Goal: Task Accomplishment & Management: Manage account settings

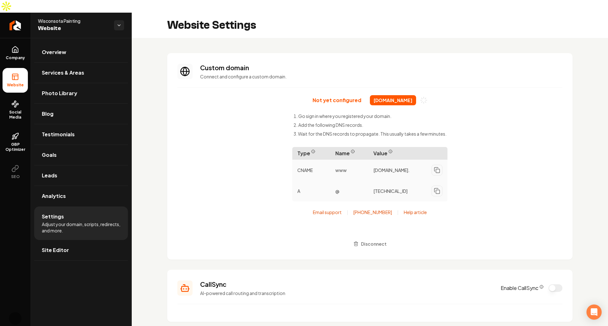
click at [217, 147] on div "Not yet configured wisconsotapainting.com Go sign in where you registered your …" at bounding box center [369, 172] width 385 height 154
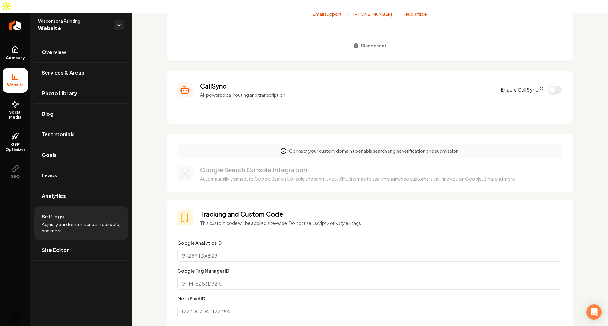
scroll to position [198, 0]
click at [332, 148] on p "Connect your custom domain to enable search engine verification and submission." at bounding box center [374, 151] width 171 height 6
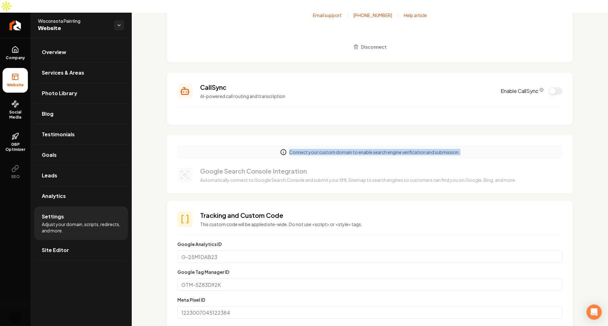
click at [332, 149] on p "Connect your custom domain to enable search engine verification and submission." at bounding box center [374, 152] width 171 height 6
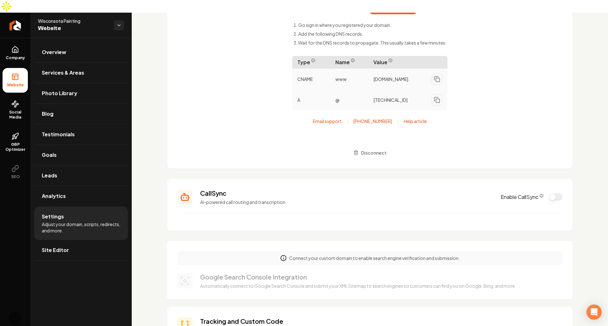
scroll to position [0, 0]
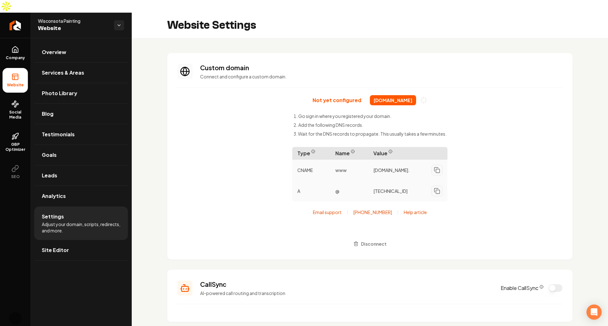
click at [226, 140] on div "Not yet configured wisconsotapainting.com Go sign in where you registered your …" at bounding box center [369, 172] width 385 height 154
click at [386, 95] on span "interwestlandscape.com" at bounding box center [393, 100] width 46 height 10
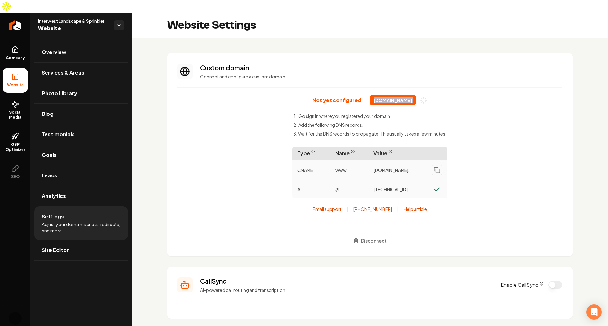
click at [386, 95] on span "interwestlandscape.com" at bounding box center [393, 100] width 46 height 10
click at [325, 122] on li "Add the following DNS records." at bounding box center [369, 125] width 153 height 6
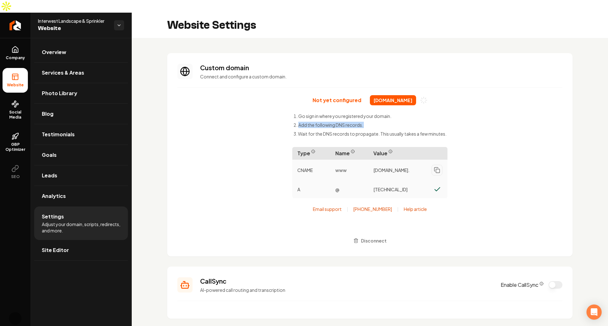
click at [325, 122] on li "Add the following DNS records." at bounding box center [369, 125] width 153 height 6
click at [363, 147] on span "Name" at bounding box center [349, 153] width 38 height 13
click at [395, 167] on span "cname.vercel-dns.com." at bounding box center [391, 170] width 36 height 6
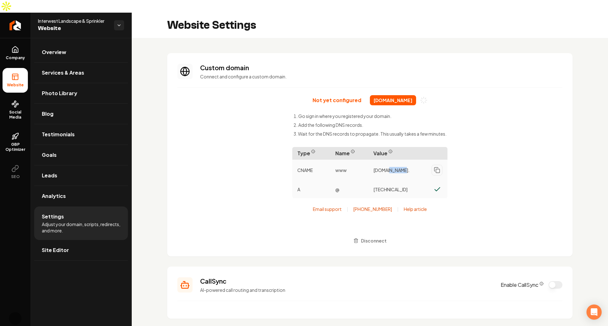
click at [395, 167] on span "cname.vercel-dns.com." at bounding box center [391, 170] width 36 height 6
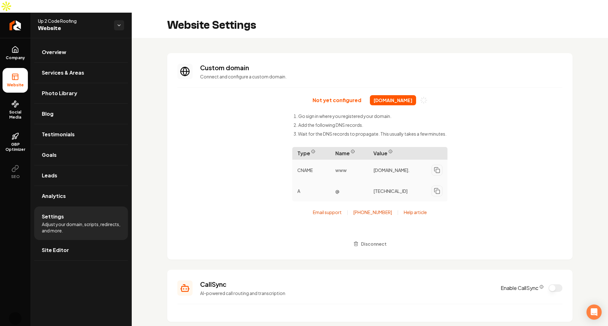
click at [390, 95] on span "up2coderoofing.com" at bounding box center [393, 100] width 46 height 10
click at [265, 128] on div "Not yet configured up2coderoofing.com Go sign in where you registered your doma…" at bounding box center [369, 172] width 385 height 154
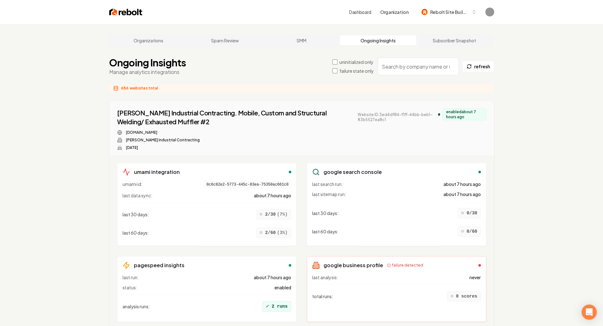
click at [408, 69] on input "search" at bounding box center [418, 67] width 81 height 18
paste input "003c046b-f0ef-4d37-b435-1f76a988bcf5"
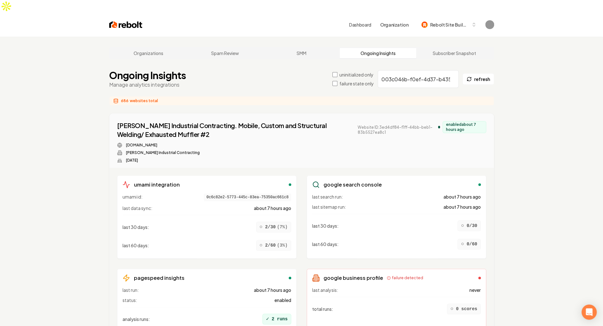
scroll to position [0, 39]
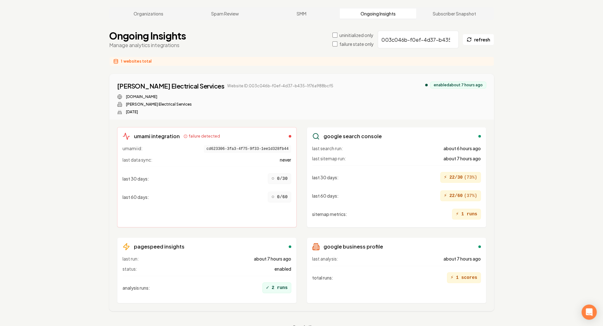
click at [410, 31] on input "003c046b-f0ef-4d37-b435-1f76a988bcf5" at bounding box center [418, 40] width 81 height 18
paste input "copperstaterolloffservices.com"
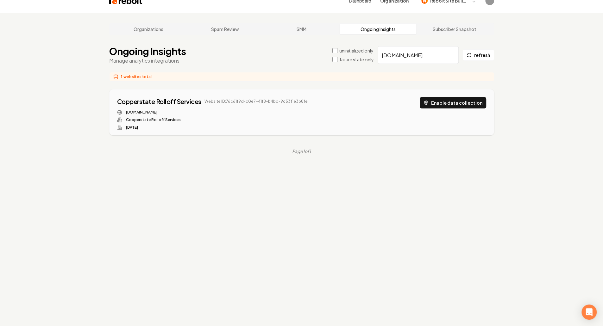
click at [521, 123] on div "Organizations Spam Review SMM Ongoing Insights Subscriber Snapshot Ongoing Insi…" at bounding box center [301, 176] width 603 height 326
click at [444, 97] on button "Enable data collection" at bounding box center [453, 102] width 66 height 11
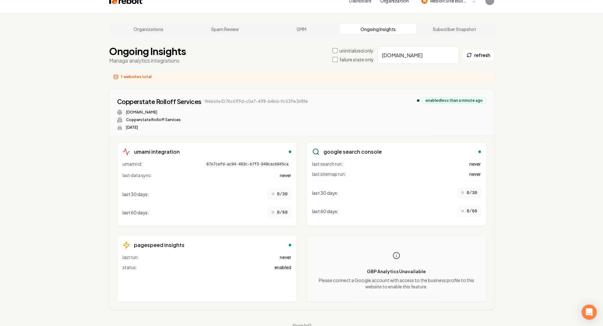
click at [420, 49] on input "copperstaterolloffservices.com" at bounding box center [418, 55] width 81 height 18
paste input "residentialgaragedoor"
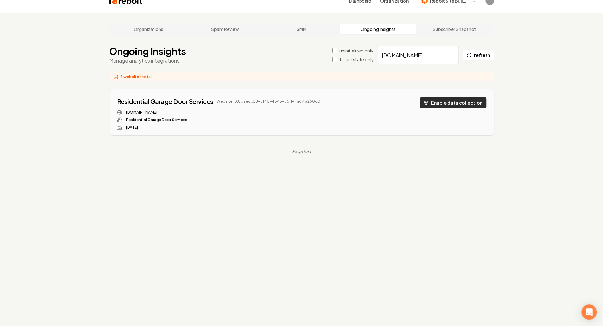
click at [432, 97] on button "Enable data collection" at bounding box center [453, 102] width 66 height 11
click at [435, 46] on input "residentialgaragedoorservices.com" at bounding box center [418, 55] width 81 height 18
paste input "hosswashoh"
click at [465, 97] on button "Enable data collection" at bounding box center [453, 102] width 66 height 11
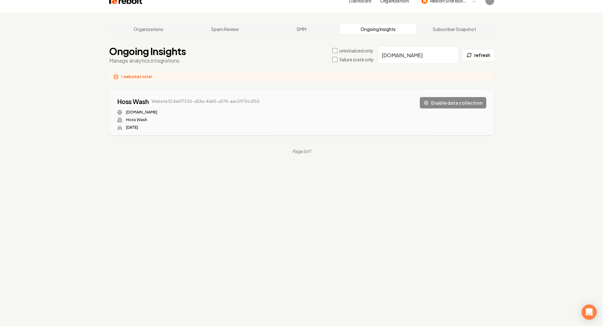
click at [416, 46] on input "hosswashoh.com" at bounding box center [418, 55] width 81 height 18
paste input "ledbetter-construction"
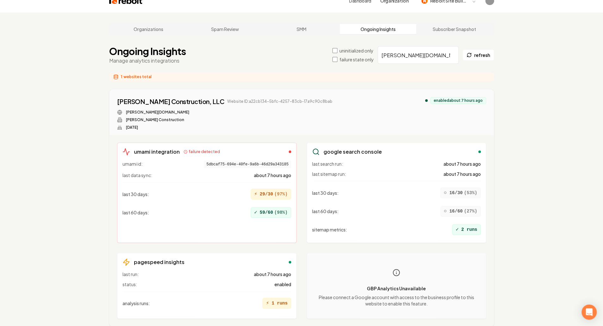
click at [523, 133] on div "Organizations Spam Review SMM Ongoing Insights Subscriber Snapshot Ongoing Insi…" at bounding box center [301, 184] width 603 height 343
click at [192, 149] on span "failure detected" at bounding box center [204, 151] width 31 height 5
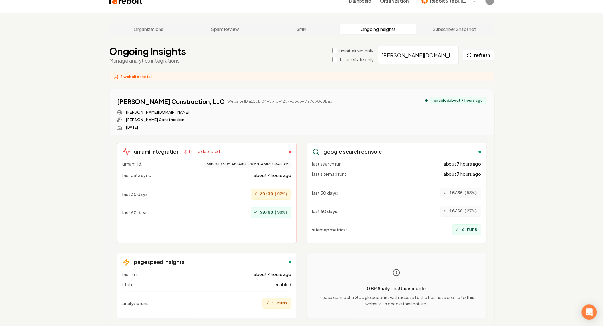
click at [279, 191] on span "( 97 %)" at bounding box center [280, 194] width 13 height 6
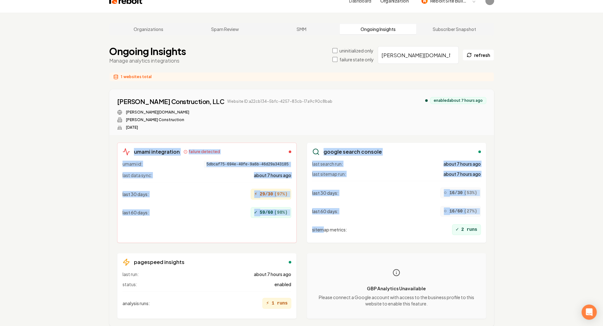
drag, startPoint x: 116, startPoint y: 138, endPoint x: 322, endPoint y: 214, distance: 219.1
click at [322, 214] on div "umami integration failure detected umami id: 5dbcaf75-694e-40fe-9a6b-46d29a3431…" at bounding box center [301, 230] width 384 height 191
click at [322, 227] on span "sitemap metrics :" at bounding box center [329, 230] width 35 height 6
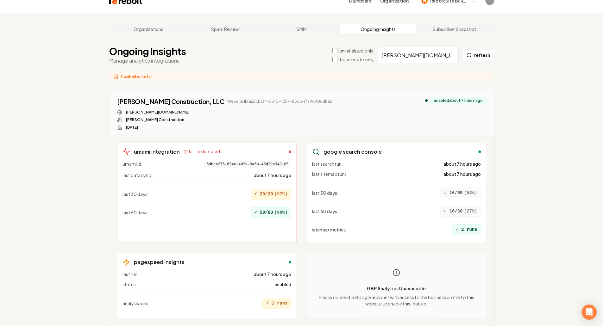
click at [424, 46] on input "ledbetter-construction.com" at bounding box center [418, 55] width 81 height 18
paste input "thebluemountaincontractors"
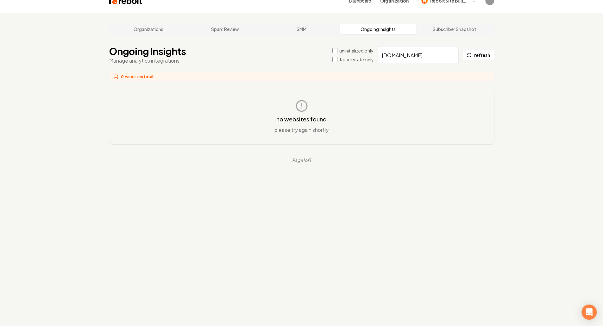
click at [435, 74] on main "Organizations Spam Review SMM Ongoing Insights Subscriber Snapshot Ongoing Insi…" at bounding box center [301, 93] width 405 height 161
drag, startPoint x: 413, startPoint y: 45, endPoint x: 333, endPoint y: 34, distance: 80.9
click at [333, 46] on div "Ongoing Insights Manage analytics integrations uninitialized only failure state…" at bounding box center [301, 55] width 385 height 19
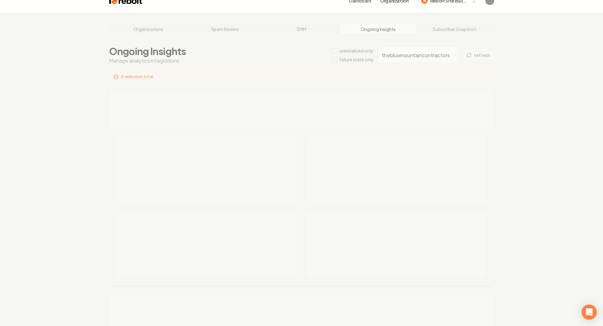
scroll to position [0, 1]
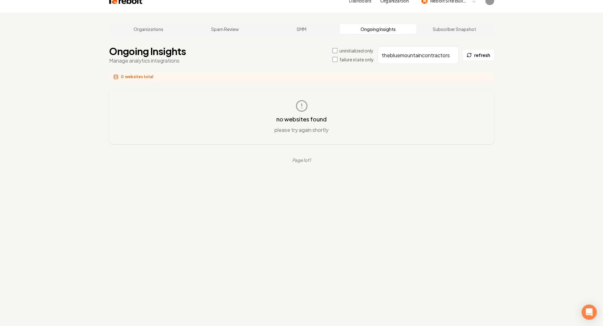
click at [424, 47] on input "thebluemountaincontractors" at bounding box center [418, 55] width 81 height 18
paste input "naldac.com"
click at [424, 47] on input "naldac.com" at bounding box center [418, 55] width 81 height 18
paste input "copperstaterolloffservices"
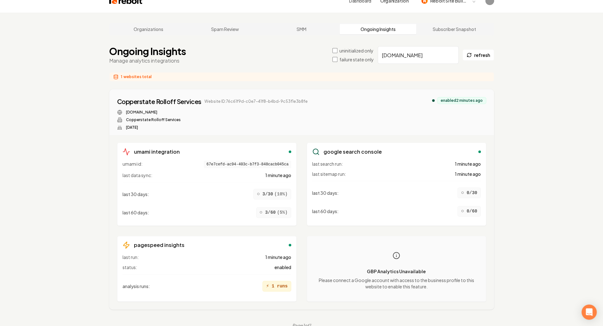
click at [241, 205] on div "last 60 days : ○ 3/60 ( 5 %)" at bounding box center [206, 213] width 169 height 16
click at [408, 46] on input "copperstaterolloffservices.com" at bounding box center [418, 55] width 81 height 18
paste input "residentialgaragedoor"
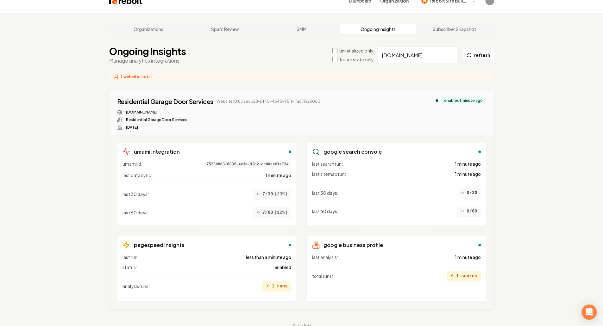
click at [452, 97] on div "enabled 1 minute ago" at bounding box center [463, 100] width 46 height 7
click at [452, 97] on div "enabled 2 minutes ago" at bounding box center [461, 100] width 49 height 7
click at [420, 46] on input "residentialgaragedoorservices.com" at bounding box center [418, 55] width 81 height 18
paste input "hosswashoh"
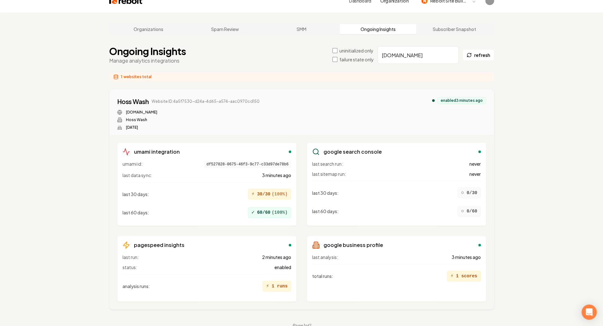
paste input "crimsoncityelectric"
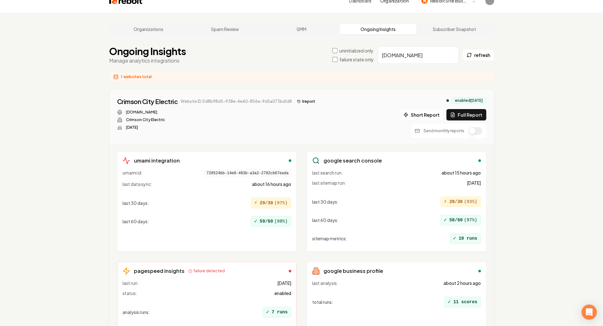
scroll to position [48, 0]
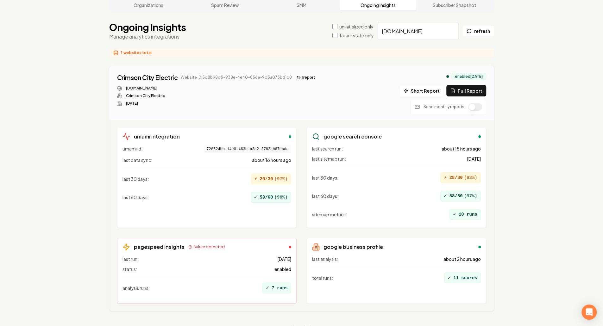
paste input "omfortmechanicalhva"
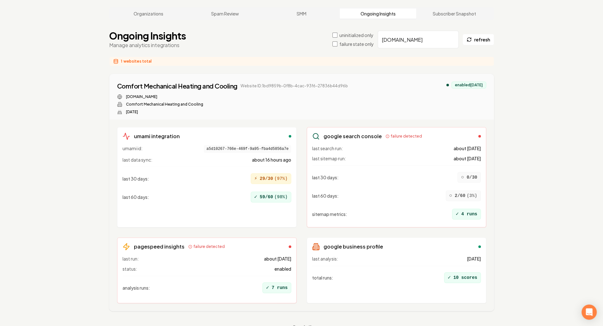
paste input "vikingroofing"
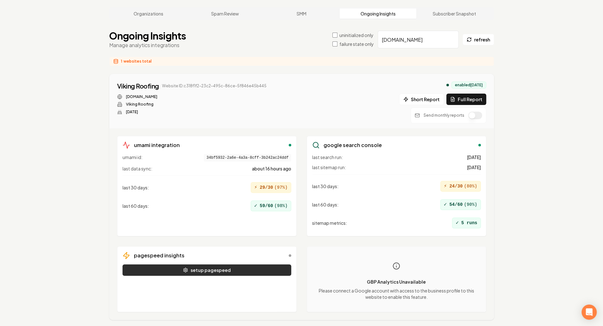
type input "vikingroofing.com"
click at [200, 265] on button "setup pagespeed" at bounding box center [206, 270] width 169 height 11
click at [436, 31] on input "vikingroofing.com" at bounding box center [418, 40] width 81 height 18
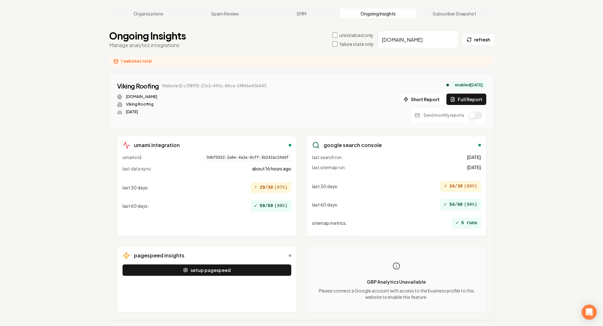
paste input "rushingdesign"
type input "rushingdesign.com"
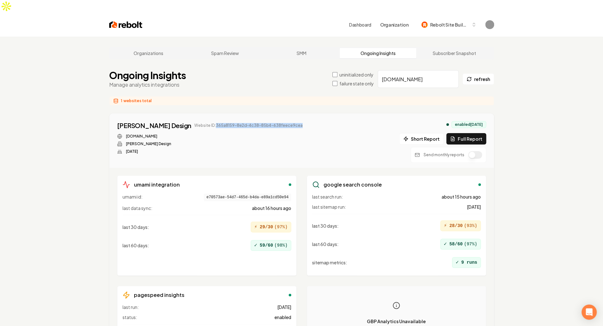
drag, startPoint x: 276, startPoint y: 110, endPoint x: 185, endPoint y: 116, distance: 91.6
click at [185, 121] on div "Rushing Design Website ID: 365a8159-8e2d-4c38-85b4-638feece9cea rushingdesign.c…" at bounding box center [301, 142] width 369 height 42
copy span "365a8159-8e2d-4c38-85b4-638feece9cea"
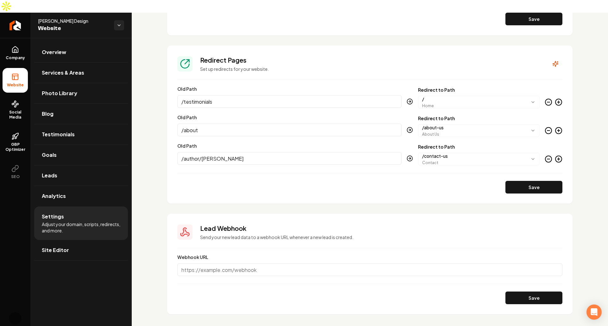
scroll to position [585, 0]
click at [15, 95] on link "Social Media" at bounding box center [15, 110] width 25 height 30
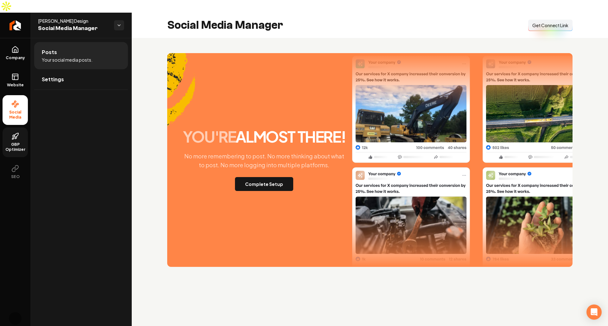
click at [17, 142] on span "GBP Optimizer" at bounding box center [15, 147] width 25 height 10
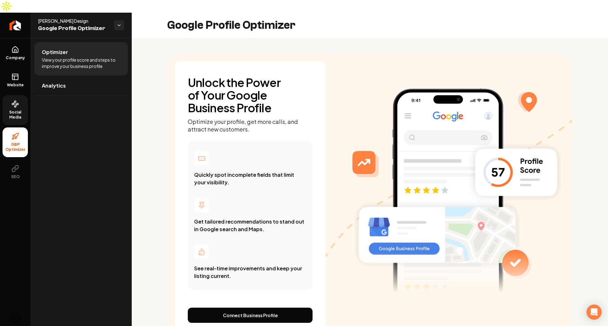
scroll to position [20, 0]
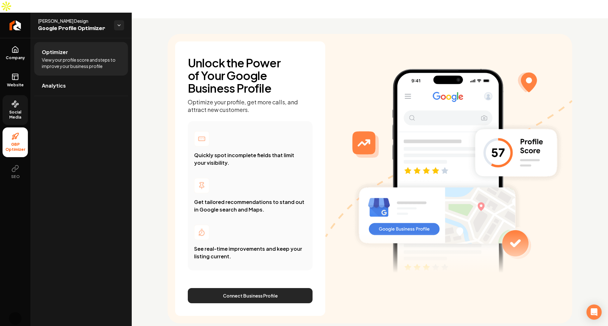
click at [245, 288] on button "Connect Business Profile" at bounding box center [250, 295] width 125 height 15
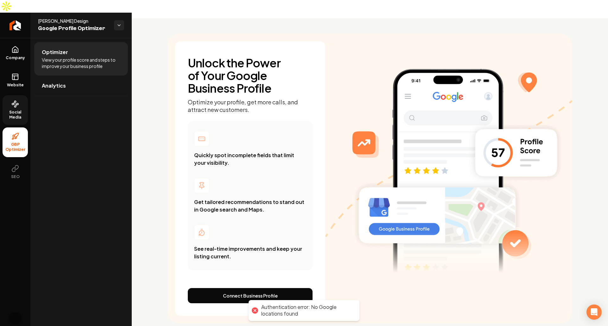
click at [322, 247] on div "Unlock the Power of Your Google Business Profile Optimize your profile, get mor…" at bounding box center [250, 178] width 150 height 275
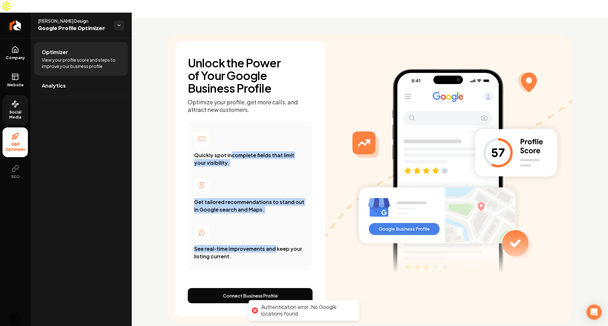
drag, startPoint x: 230, startPoint y: 145, endPoint x: 272, endPoint y: 228, distance: 93.5
click at [272, 228] on div "Quickly spot incomplete fields that limit your visibility. Get tailored recomme…" at bounding box center [250, 195] width 125 height 149
click at [272, 228] on div "See real-time improvements and keep your listing current." at bounding box center [250, 242] width 112 height 35
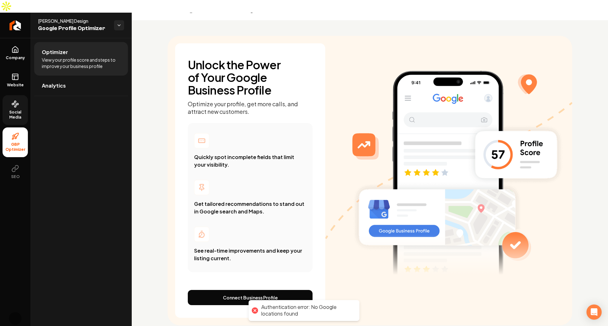
scroll to position [0, 0]
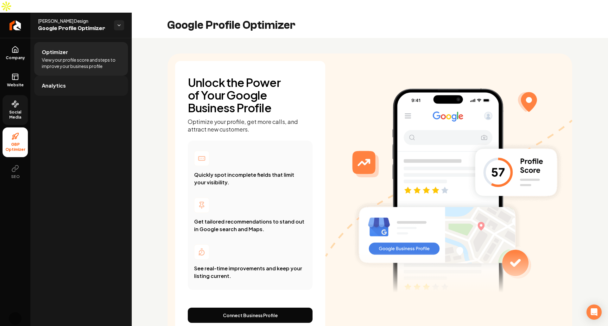
click at [85, 76] on link "Analytics" at bounding box center [81, 86] width 94 height 20
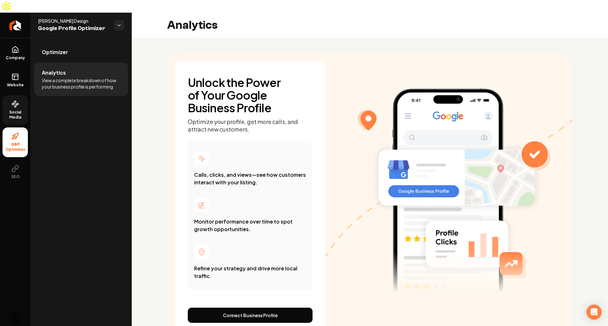
click at [25, 95] on link "Social Media" at bounding box center [15, 110] width 25 height 30
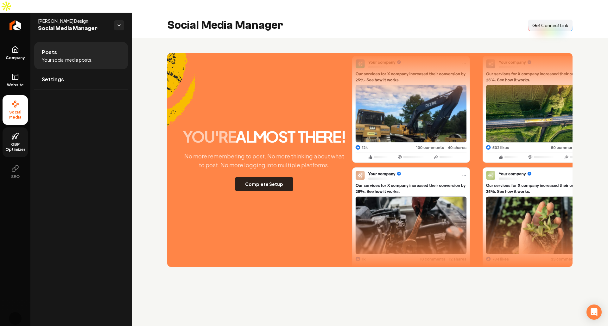
click at [266, 177] on button "Complete Setup" at bounding box center [264, 184] width 58 height 14
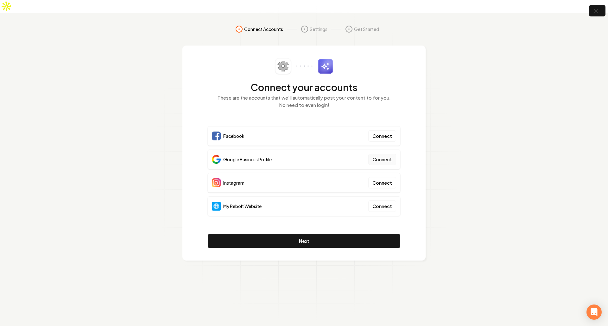
click at [375, 154] on button "Connect" at bounding box center [382, 159] width 28 height 11
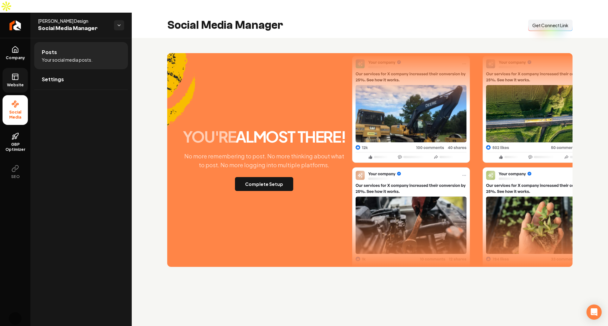
click at [27, 68] on link "Website" at bounding box center [15, 80] width 25 height 25
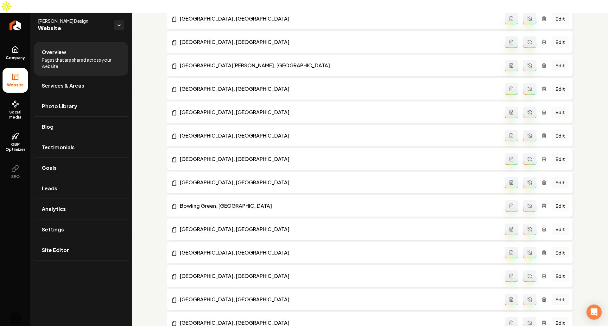
scroll to position [609, 0]
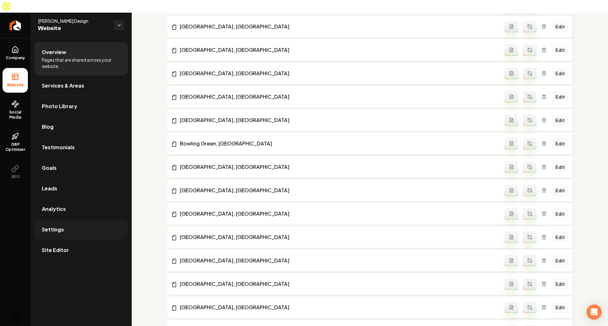
click at [57, 226] on span "Settings" at bounding box center [53, 230] width 22 height 8
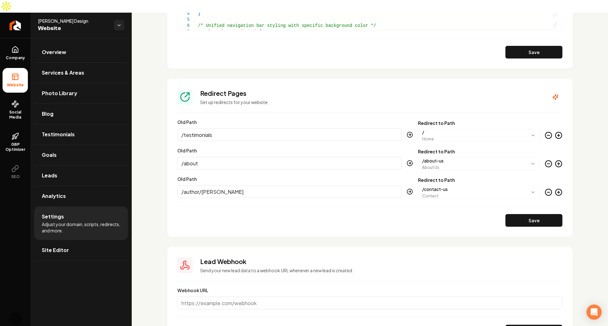
scroll to position [585, 0]
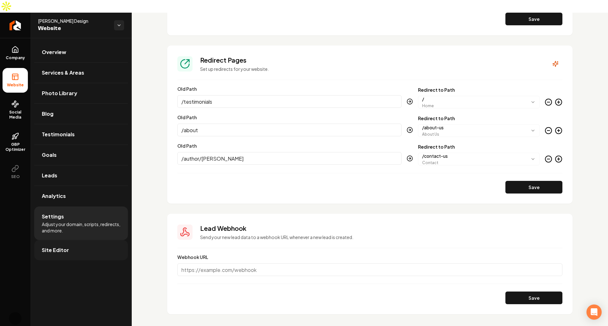
click at [77, 240] on link "Site Editor" at bounding box center [81, 250] width 94 height 20
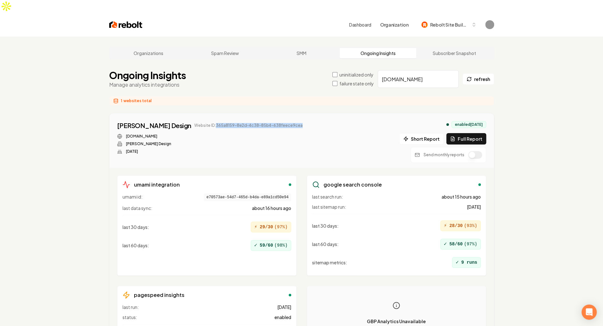
drag, startPoint x: 186, startPoint y: 112, endPoint x: 299, endPoint y: 113, distance: 113.3
click at [299, 121] on div "Rushing Design Website ID: 365a8159-8e2d-4c38-85b4-638feece9cea rushingdesign.c…" at bounding box center [301, 142] width 369 height 42
copy span "365a8159-8e2d-4c38-85b4-638feece9cea"
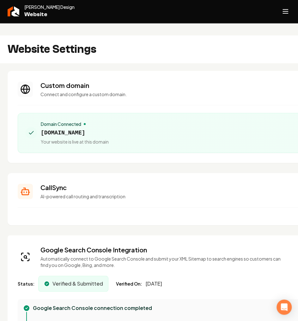
click at [288, 9] on line "Open navigation menu" at bounding box center [285, 9] width 5 height 0
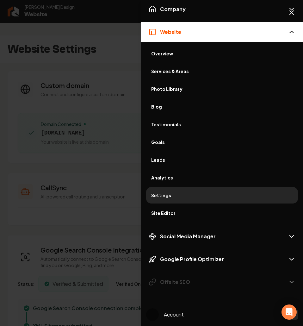
click at [177, 214] on span "Site Editor" at bounding box center [222, 213] width 142 height 6
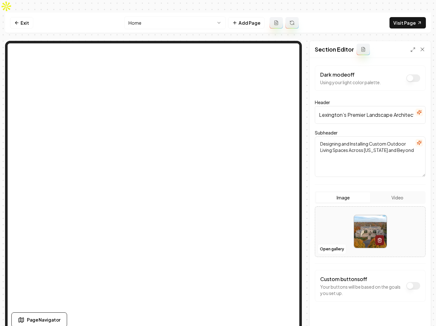
click at [407, 74] on button "Dark mode off" at bounding box center [413, 78] width 14 height 8
click at [407, 74] on button "Dark mode on" at bounding box center [413, 78] width 14 height 8
click at [407, 74] on button "Dark mode off" at bounding box center [413, 78] width 14 height 8
click at [407, 74] on button "Dark mode on" at bounding box center [413, 78] width 14 height 8
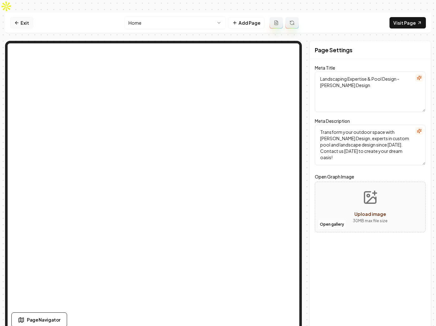
click at [24, 17] on link "Exit" at bounding box center [21, 22] width 23 height 11
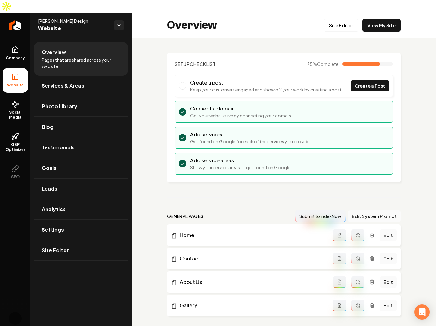
click at [198, 164] on p "Show your service areas to get found on Google." at bounding box center [241, 167] width 102 height 6
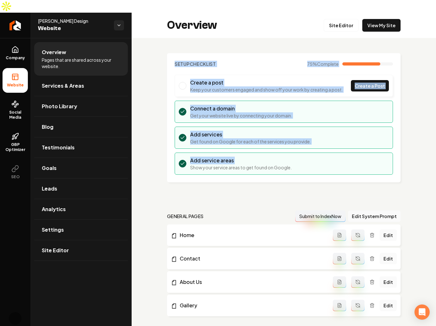
click at [198, 164] on p "Show your service areas to get found on Google." at bounding box center [241, 167] width 102 height 6
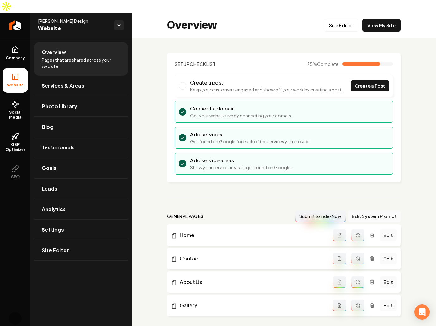
click at [210, 86] on p "Keep your customers engaged and show off your work by creating a post." at bounding box center [266, 89] width 153 height 6
click at [103, 184] on link "Leads" at bounding box center [81, 188] width 94 height 20
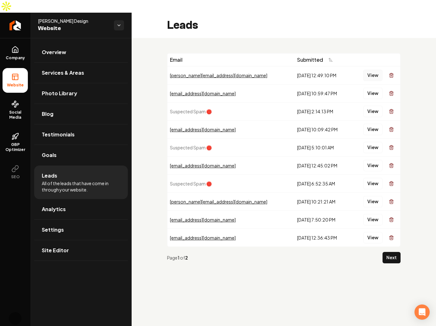
click at [374, 70] on button "View" at bounding box center [372, 75] width 19 height 11
click at [56, 205] on span "Analytics" at bounding box center [54, 209] width 24 height 8
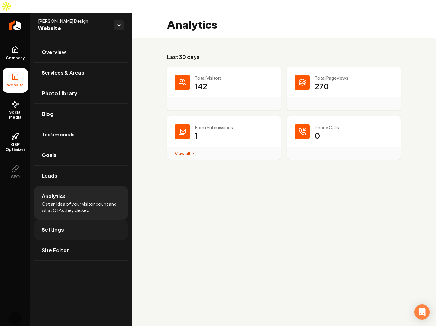
click at [92, 220] on link "Settings" at bounding box center [81, 230] width 94 height 20
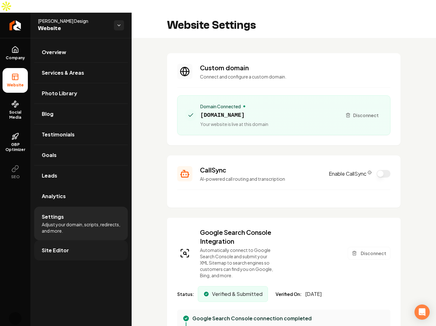
click at [82, 240] on link "Site Editor" at bounding box center [81, 250] width 94 height 20
click at [252, 247] on p "Automatically connect to Google Search Console and submit your XML Sitemap to s…" at bounding box center [237, 263] width 74 height 32
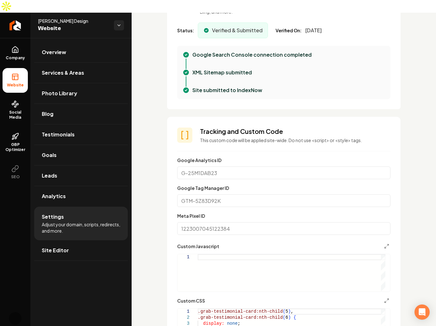
scroll to position [264, 0]
click at [18, 133] on icon at bounding box center [15, 137] width 8 height 8
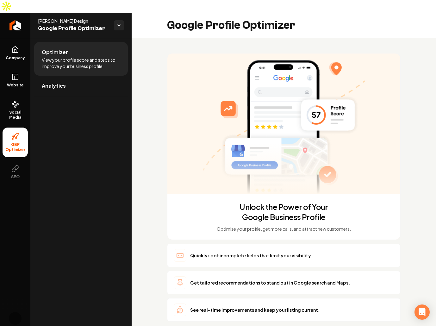
scroll to position [24, 0]
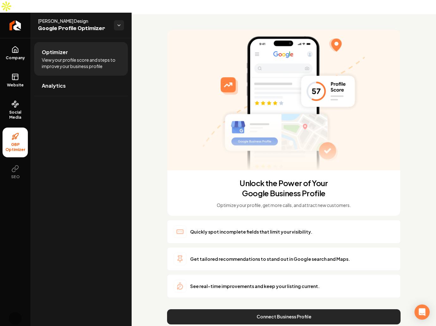
click at [261, 309] on button "Connect Business Profile" at bounding box center [284, 316] width 234 height 15
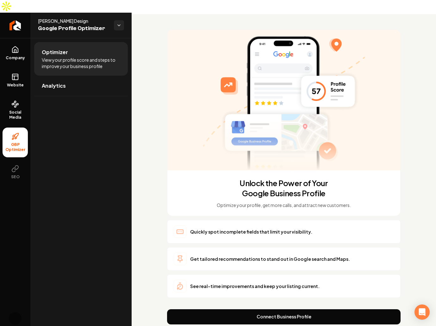
scroll to position [0, 0]
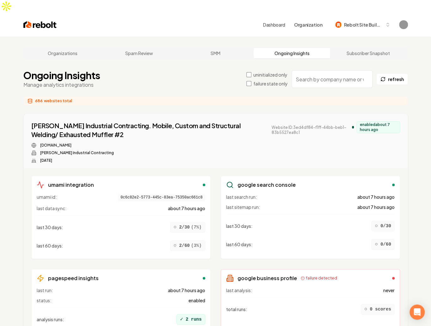
click at [322, 70] on input "search" at bounding box center [332, 79] width 81 height 18
paste input "[DOMAIN_NAME]"
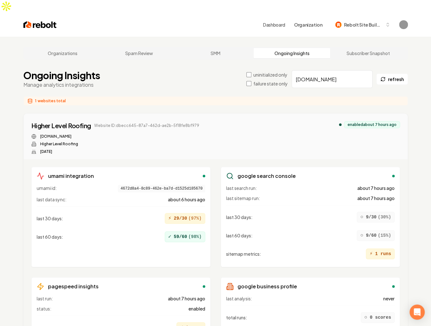
scroll to position [0, 0]
click at [314, 71] on input "[DOMAIN_NAME]" at bounding box center [332, 79] width 81 height 18
paste input "kal-crete"
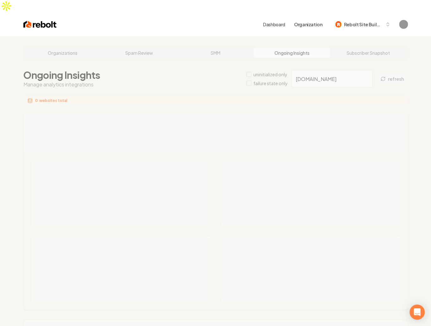
type input "[DOMAIN_NAME]"
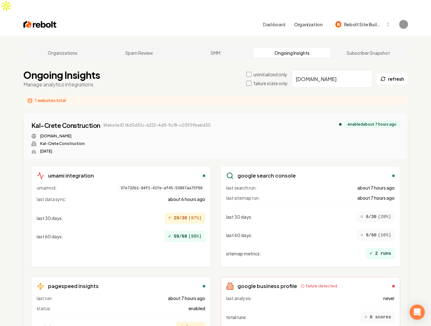
scroll to position [40, 0]
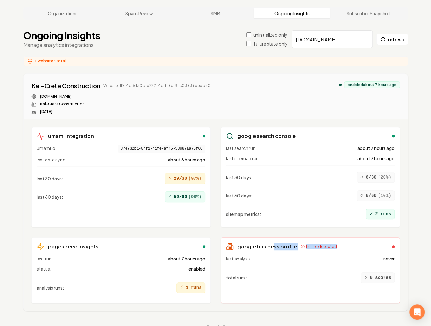
drag, startPoint x: 393, startPoint y: 232, endPoint x: 271, endPoint y: 231, distance: 121.8
click at [271, 243] on div "google business profile failure detected" at bounding box center [310, 247] width 169 height 8
click at [271, 243] on h3 "google business profile" at bounding box center [267, 247] width 59 height 8
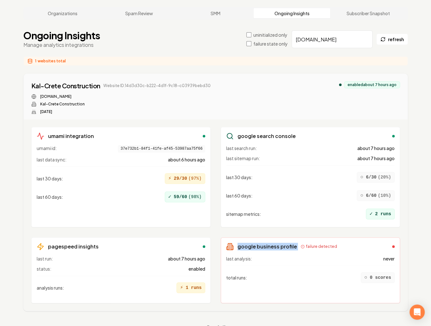
click at [271, 243] on h3 "google business profile" at bounding box center [267, 247] width 59 height 8
click at [309, 243] on div "google business profile failure detected" at bounding box center [281, 247] width 111 height 8
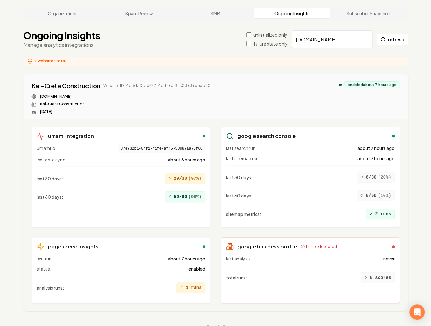
click at [335, 255] on div "last analysis: never" at bounding box center [310, 258] width 169 height 6
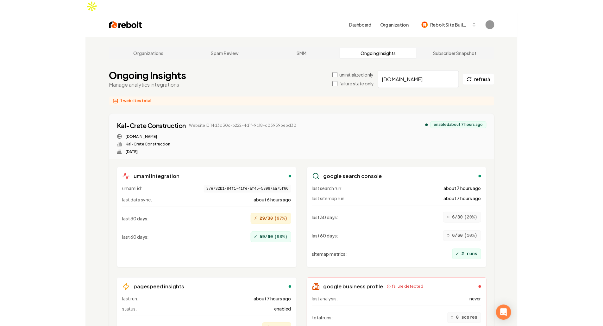
scroll to position [1, 0]
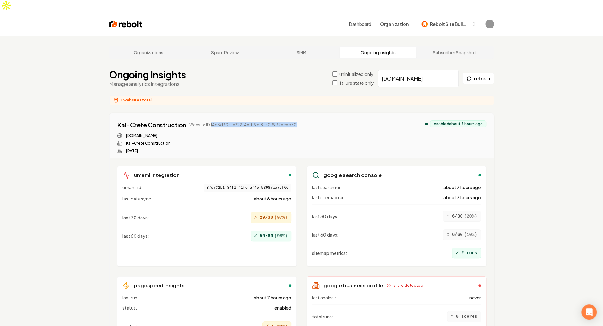
drag, startPoint x: 303, startPoint y: 110, endPoint x: 209, endPoint y: 115, distance: 93.8
click at [209, 121] on div "Kal-Crete Construction Website ID: 14d3d30c-b222-4d1f-9c18-c03939bebd30 kal-cre…" at bounding box center [301, 137] width 369 height 33
copy span "14d3d30c-b222-4d1f-9c18-c03939bebd30"
click at [328, 125] on div "Kal-Crete Construction Website ID: 14d3d30c-b222-4d1f-9c18-c03939bebd30 kal-cre…" at bounding box center [301, 137] width 369 height 33
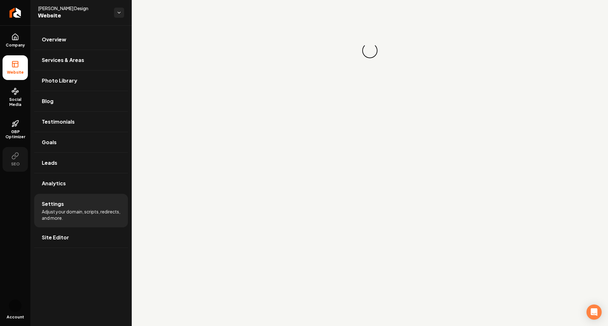
click at [12, 165] on span "SEO" at bounding box center [16, 164] width 14 height 5
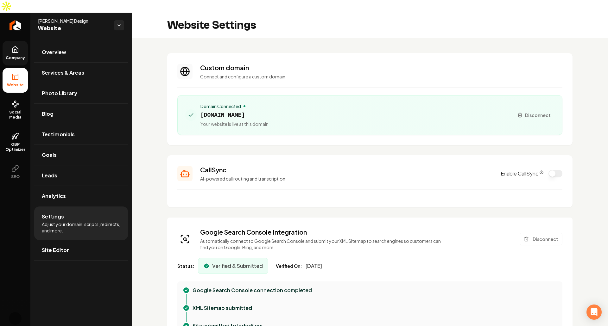
click at [10, 55] on span "Company" at bounding box center [15, 57] width 24 height 5
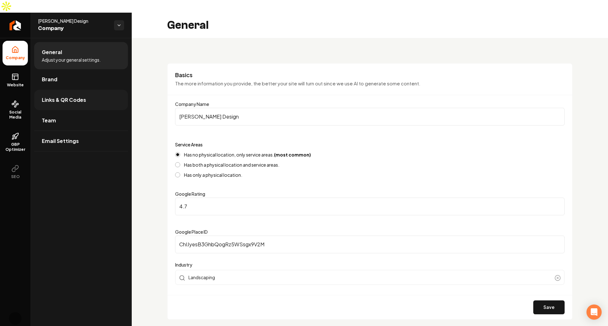
click at [71, 96] on span "Links & QR Codes" at bounding box center [64, 100] width 44 height 8
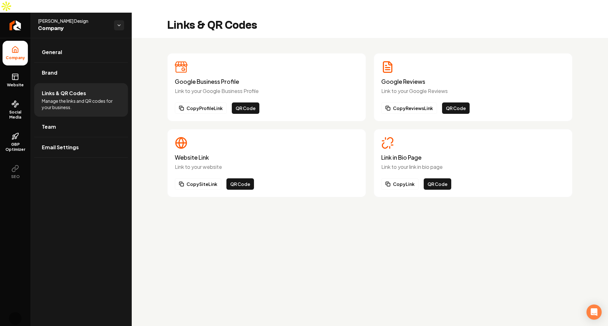
click at [400, 154] on h3 "Link in Bio Page" at bounding box center [473, 157] width 184 height 6
click at [403, 178] on button "Copy Link" at bounding box center [399, 183] width 37 height 11
click at [215, 78] on h3 "Google Business Profile" at bounding box center [267, 81] width 184 height 6
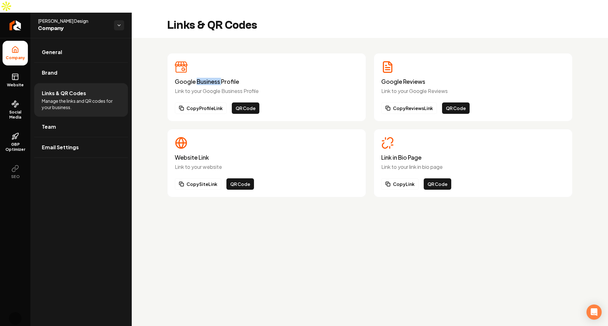
click at [215, 78] on h3 "Google Business Profile" at bounding box center [267, 81] width 184 height 6
click at [196, 103] on button "Copy Profile Link" at bounding box center [201, 108] width 52 height 11
click at [236, 103] on button "QR Code" at bounding box center [246, 108] width 28 height 11
click at [392, 251] on main "Links & QR Codes Google Business Profile Link to your Google Business Profile C…" at bounding box center [370, 176] width 476 height 326
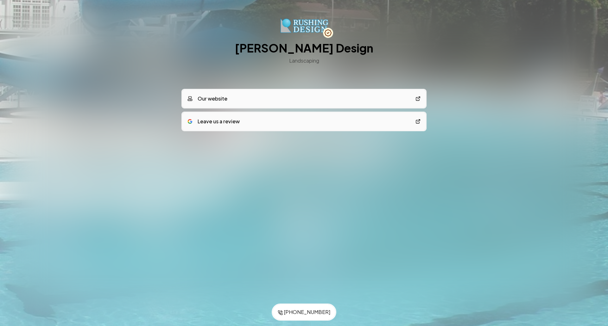
click at [197, 57] on div "[PERSON_NAME] Design Landscaping" at bounding box center [303, 46] width 243 height 57
